Goal: Find contact information: Find contact information

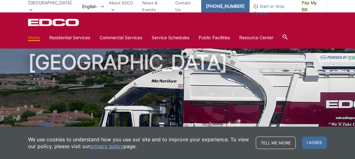
scroll to position [12, 0]
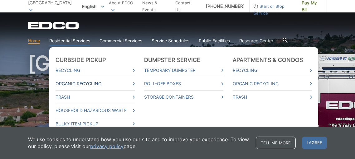
click at [94, 84] on link "Organic Recycling" at bounding box center [95, 84] width 79 height 7
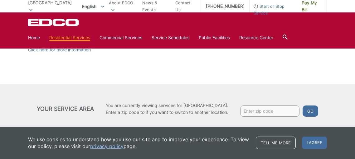
scroll to position [965, 0]
click at [30, 35] on link "Home" at bounding box center [34, 37] width 12 height 7
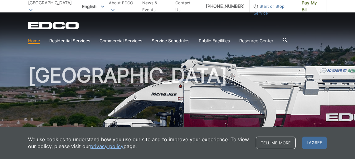
click at [70, 36] on section "Home Residential Services Curbside Pickup Recycling Organic Recycling Trash Hou…" at bounding box center [177, 41] width 299 height 12
click at [76, 37] on section "Home Residential Services Curbside Pickup Recycling Organic Recycling Trash Hou…" at bounding box center [177, 41] width 299 height 12
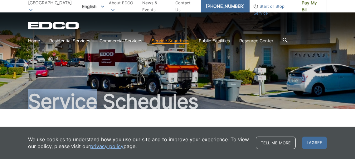
click at [211, 4] on link "[PHONE_NUMBER]" at bounding box center [225, 6] width 48 height 12
click at [218, 2] on link "[PHONE_NUMBER]" at bounding box center [225, 6] width 48 height 12
